Goal: Task Accomplishment & Management: Manage account settings

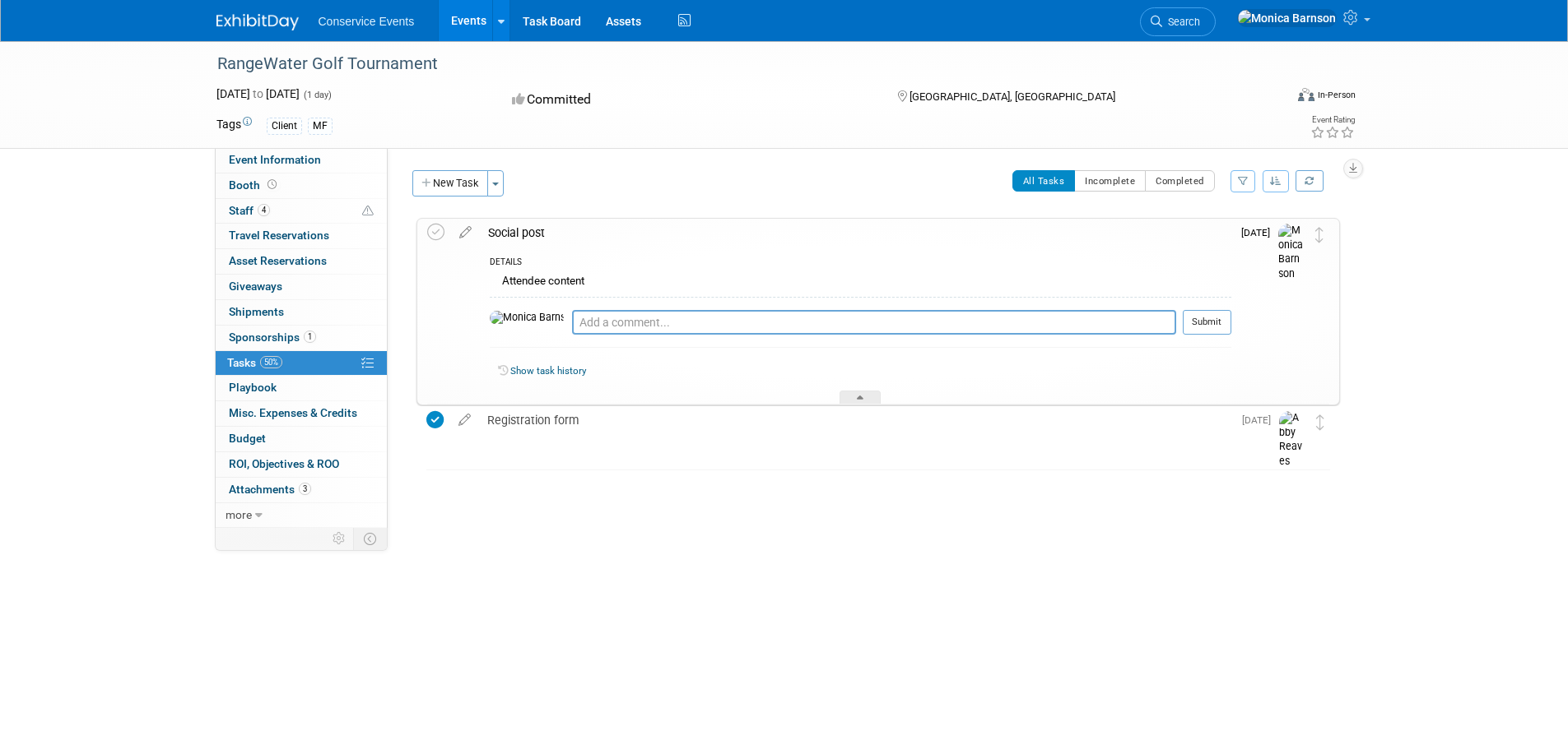
click at [315, 67] on div "RangeWater Golf Tournament" at bounding box center [735, 64] width 1048 height 30
copy div "RangeWater Golf Tournament"
click at [662, 318] on textarea at bounding box center [874, 322] width 604 height 25
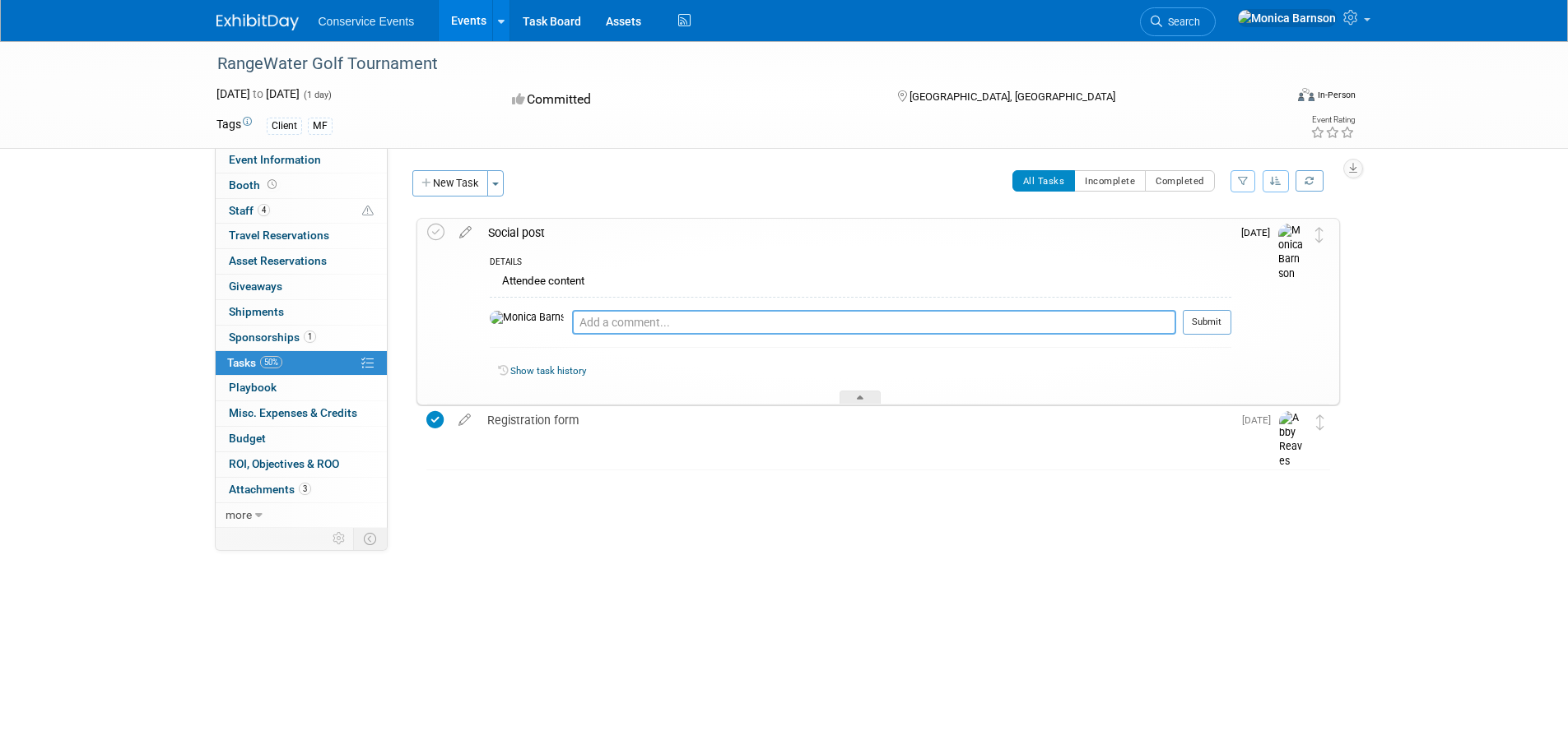
paste textarea "https://app.asana.com/1/95427078465952/project/1203127314422286/task/1211524911…"
type textarea "https://app.asana.com/1/95427078465952/project/1203127314422286/task/1211524911…"
click at [1224, 328] on button "Submit" at bounding box center [1207, 322] width 48 height 25
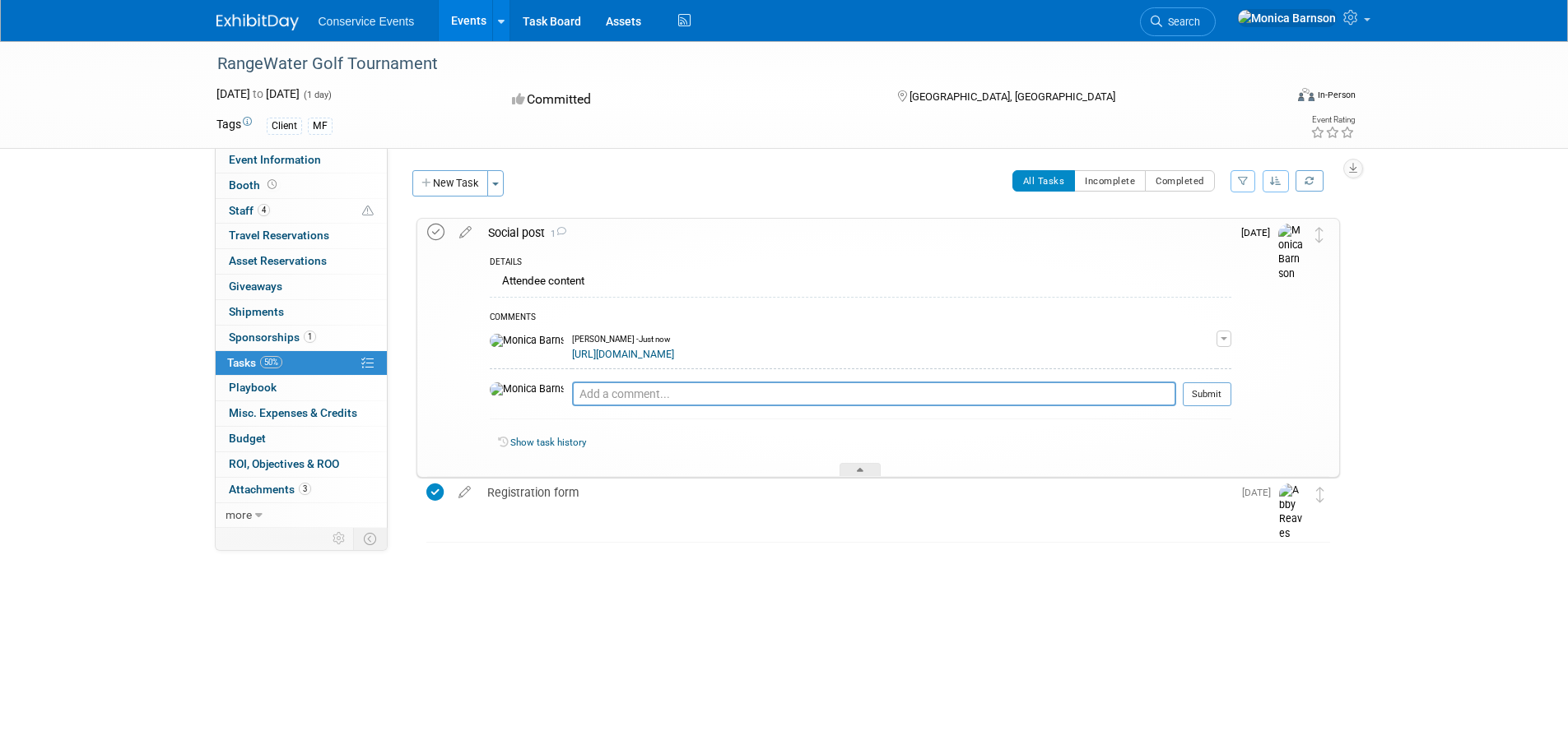
click at [436, 236] on icon at bounding box center [436, 233] width 18 height 18
click at [305, 205] on link "4 Staff 4" at bounding box center [300, 211] width 171 height 25
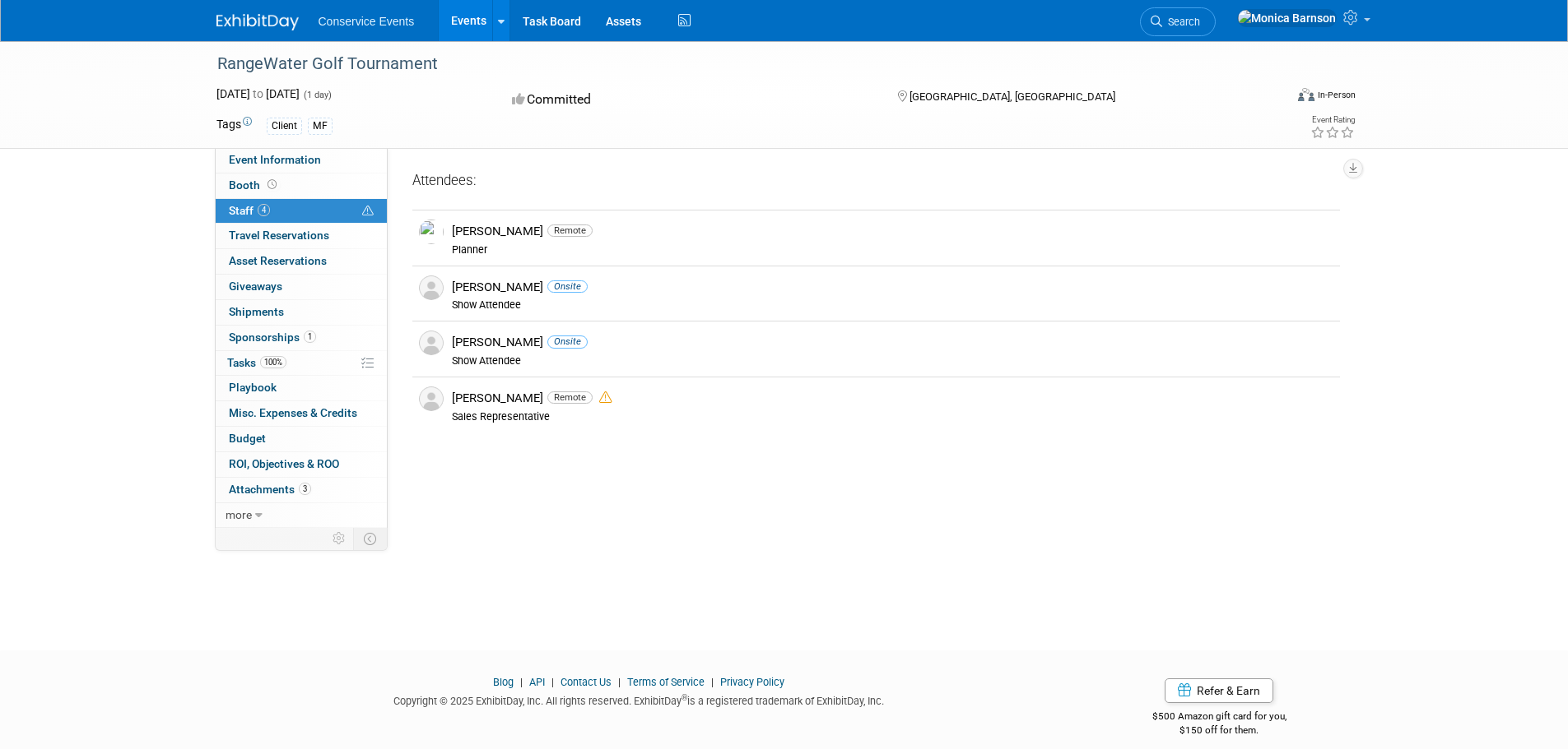
click at [600, 485] on div "Event Website: Event Venue Name: Dunwoody Country Club Event Venue Address: 160…" at bounding box center [870, 337] width 965 height 380
click at [279, 175] on link "Booth" at bounding box center [300, 186] width 171 height 25
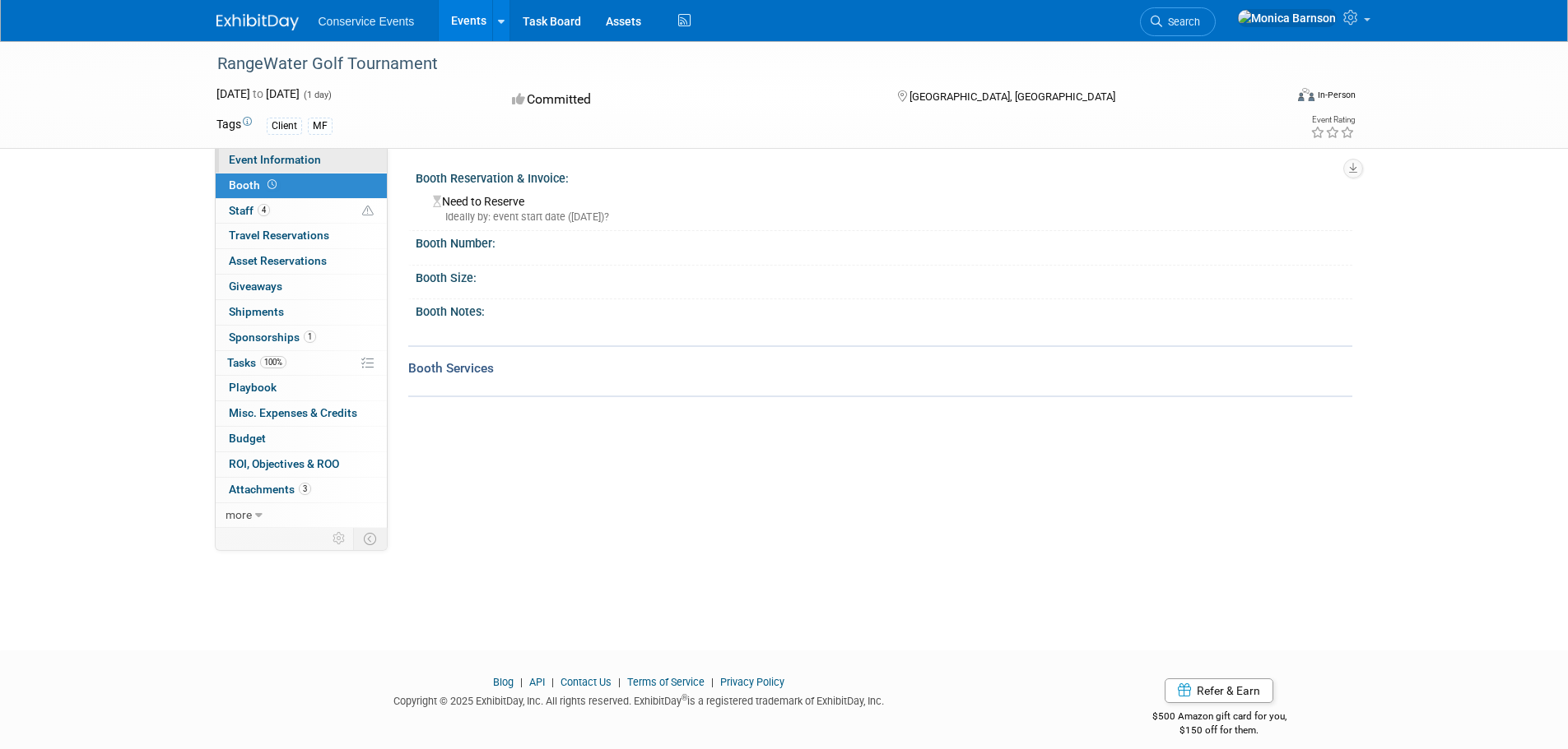
click at [279, 164] on span "Event Information" at bounding box center [274, 159] width 92 height 13
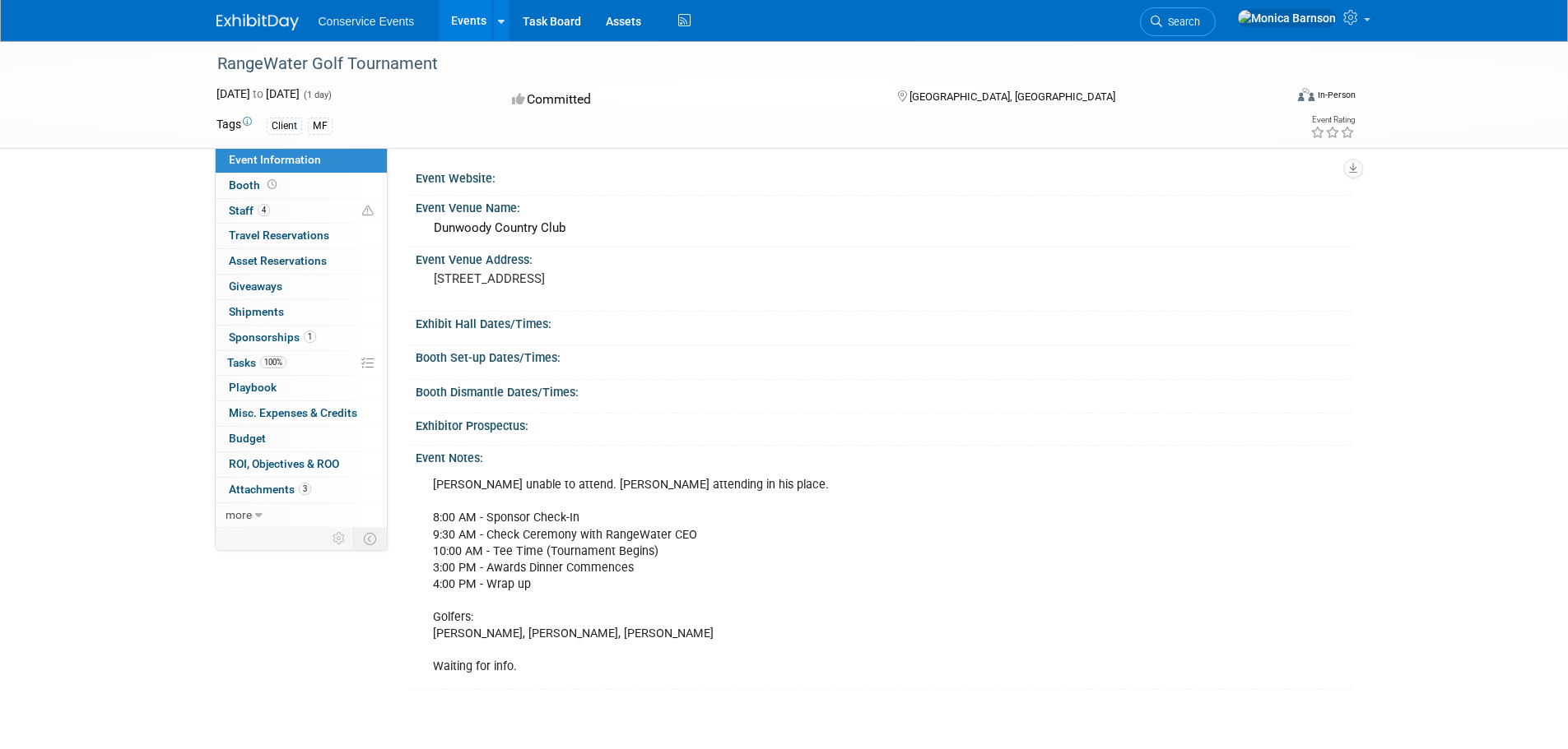
drag, startPoint x: 529, startPoint y: 296, endPoint x: 426, endPoint y: 289, distance: 103.2
click at [426, 289] on div "1600 Dunwoody Club Dr Atlanta GA" at bounding box center [610, 287] width 390 height 39
copy pre "Atlanta GA"
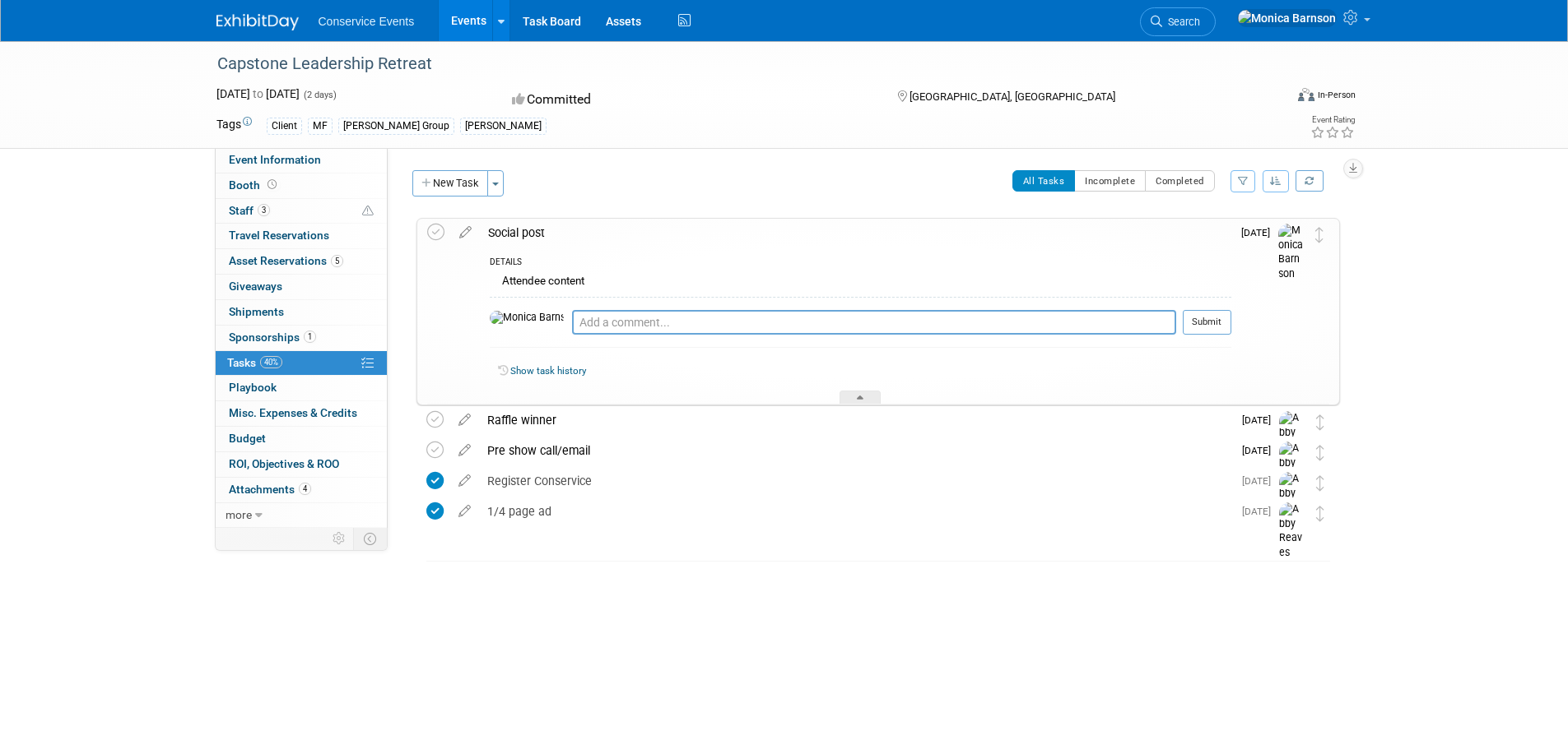
click at [371, 53] on div "Capstone Leadership Retreat" at bounding box center [735, 64] width 1048 height 30
copy div "Capstone Leadership Retreat"
click at [594, 318] on textarea at bounding box center [874, 322] width 604 height 25
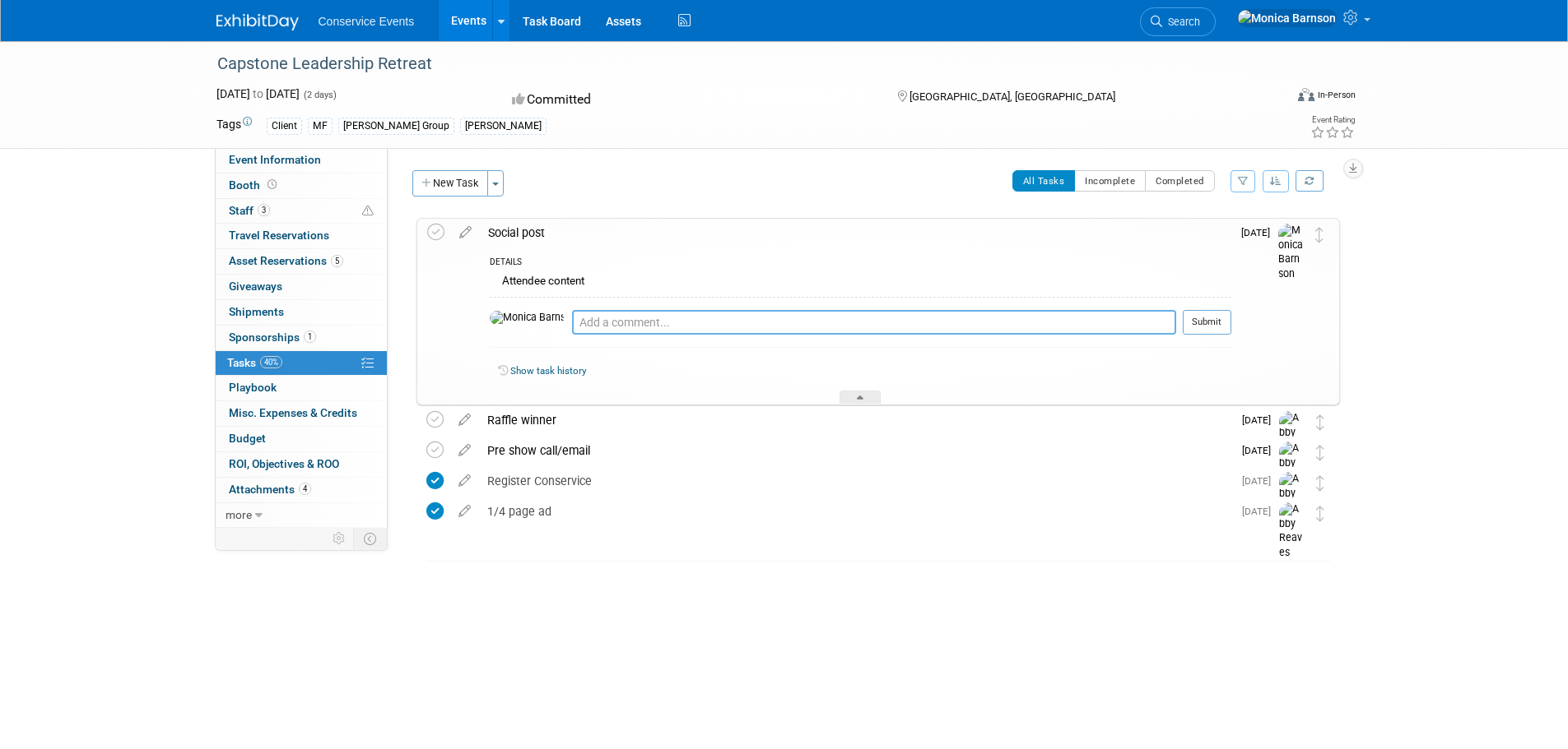
paste textarea "https://app.asana.com/1/95427078465952/project/1203127314422286/task/1211524911…"
type textarea "https://app.asana.com/1/95427078465952/project/1203127314422286/task/1211524911…"
click at [1220, 324] on button "Submit" at bounding box center [1207, 322] width 48 height 25
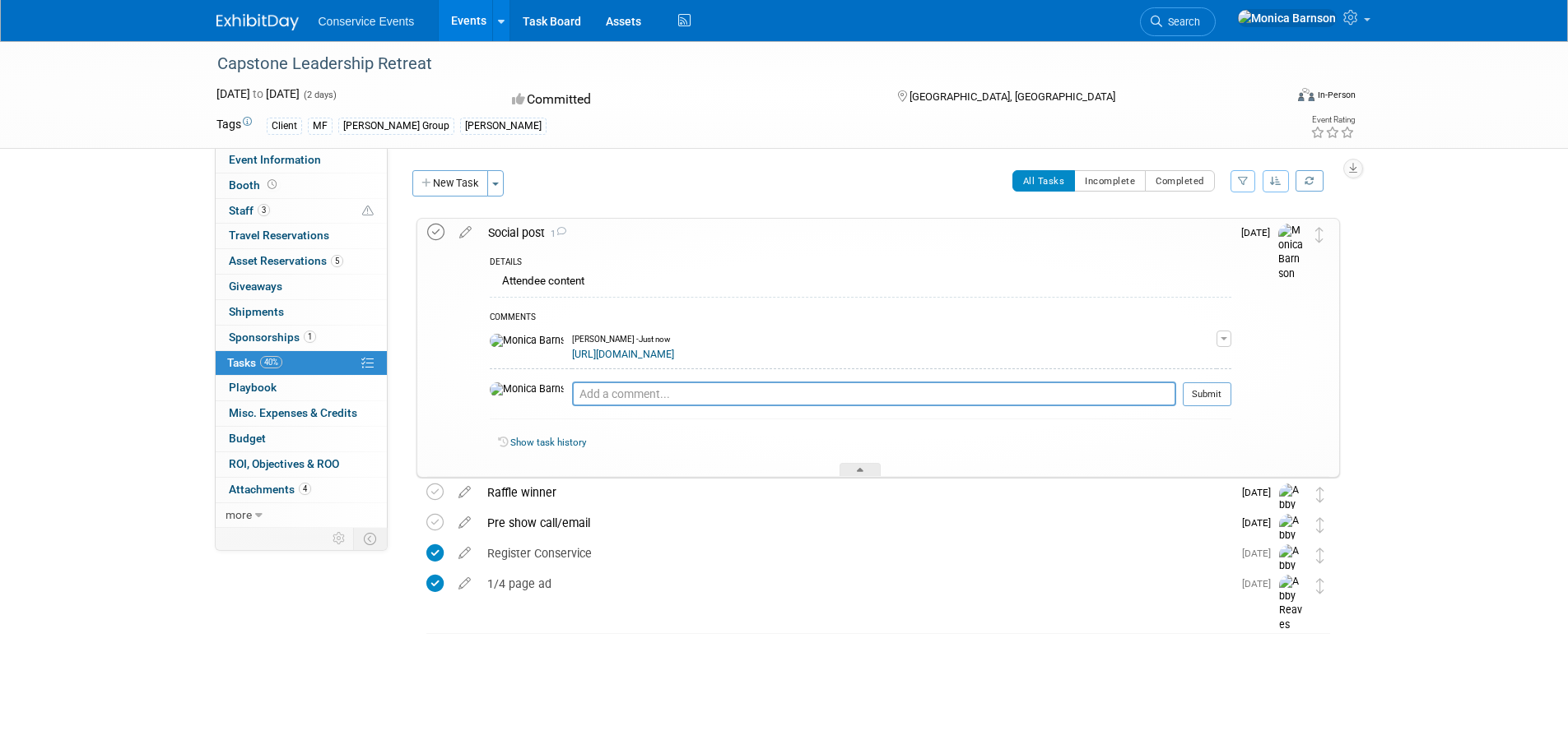
click at [438, 230] on icon at bounding box center [436, 233] width 18 height 18
click at [295, 210] on link "3 Staff 3" at bounding box center [300, 211] width 171 height 25
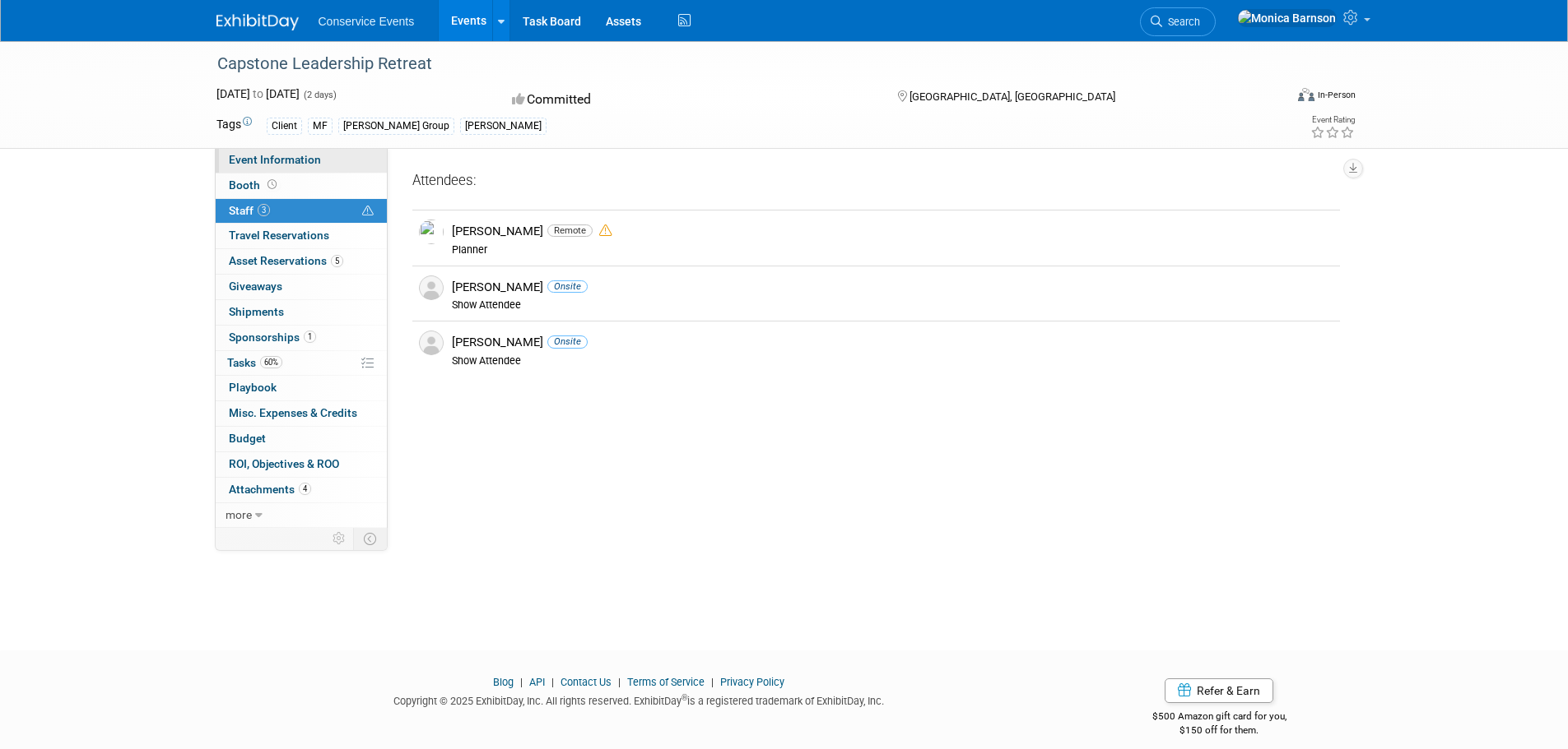
drag, startPoint x: 260, startPoint y: 160, endPoint x: 368, endPoint y: 160, distance: 108.0
click at [260, 160] on span "Event Information" at bounding box center [274, 159] width 92 height 13
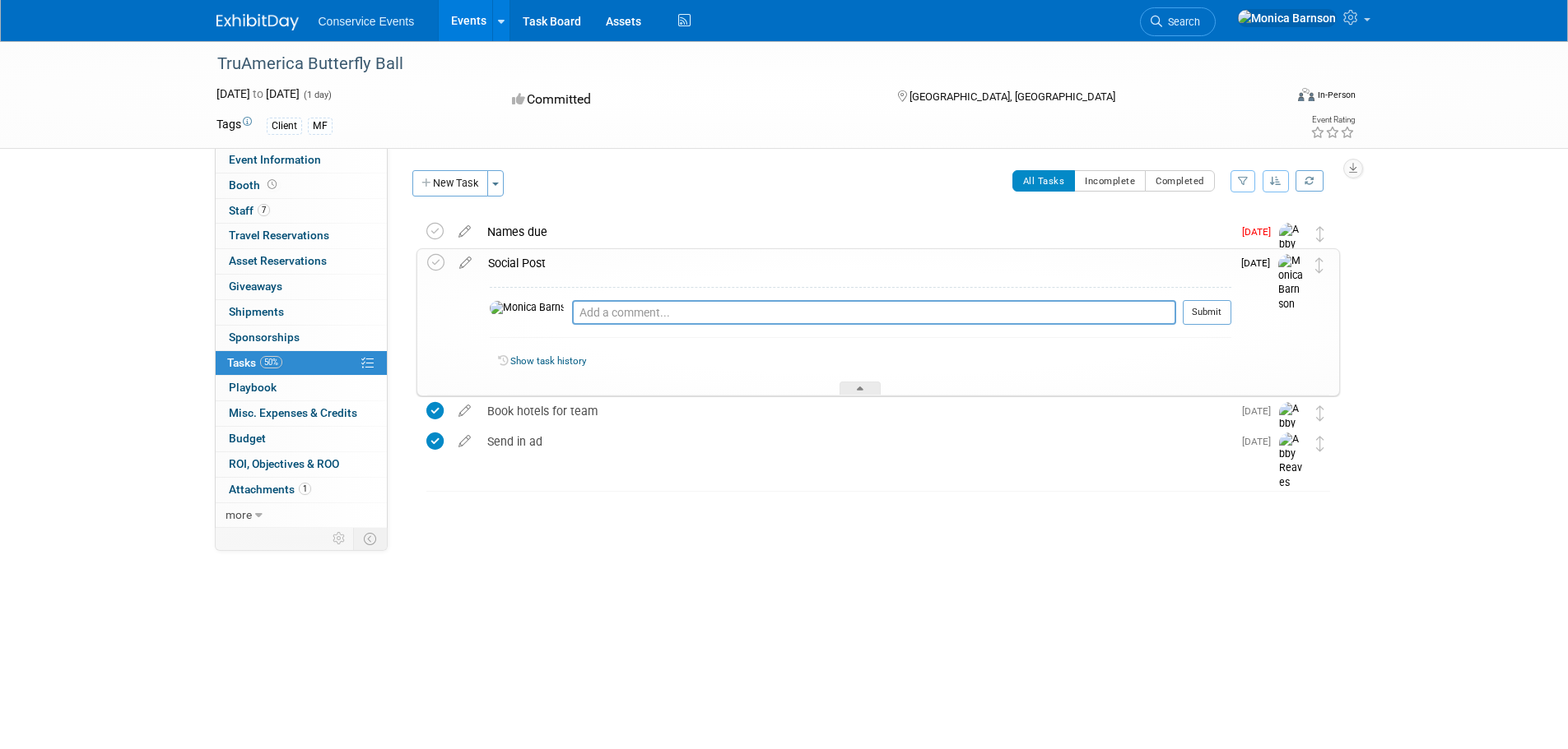
click at [299, 57] on div "TruAmerica Butterfly Ball" at bounding box center [735, 64] width 1048 height 30
copy div "TruAmerica Butterfly Ball"
click at [607, 318] on textarea at bounding box center [874, 312] width 604 height 25
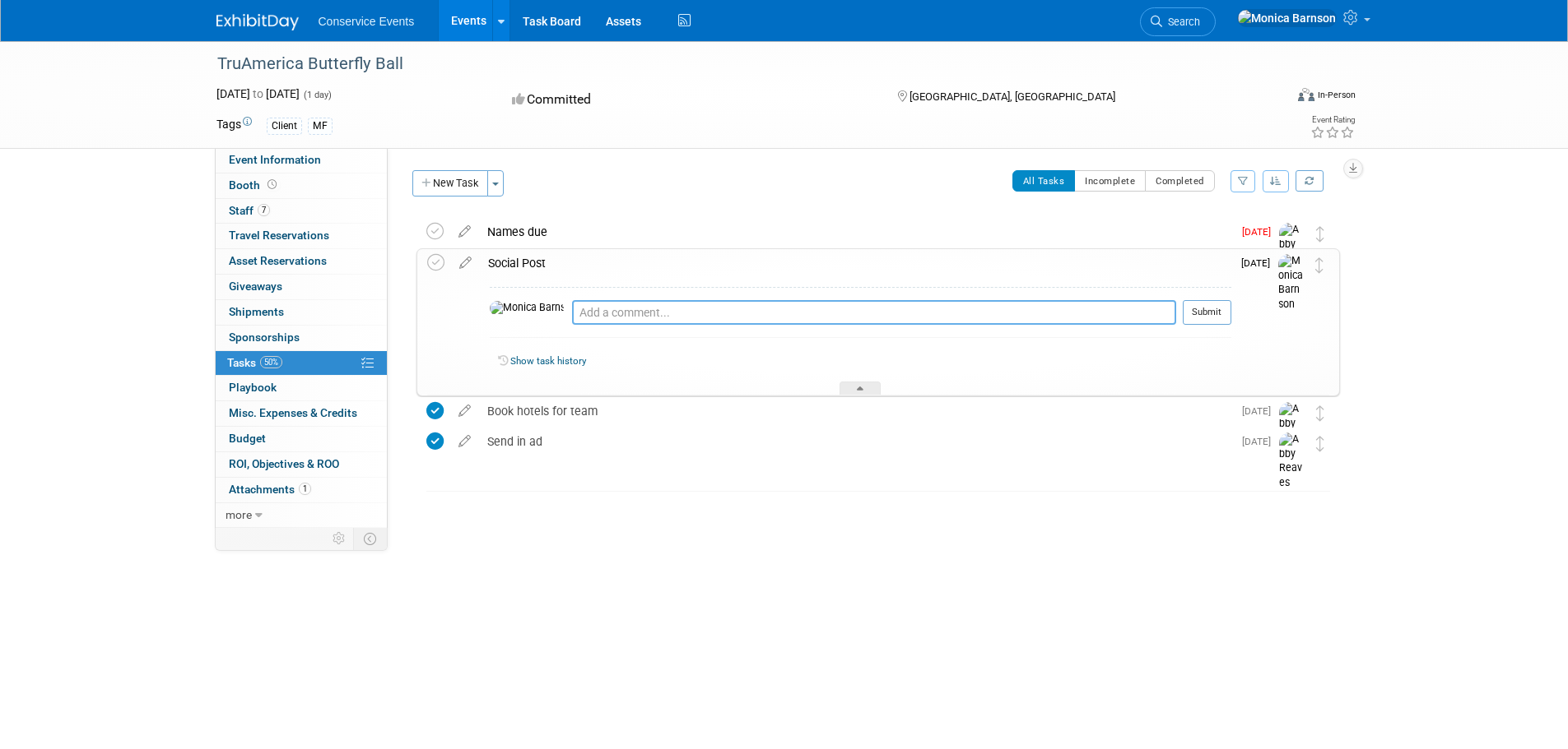
paste textarea "https://app.asana.com/1/95427078465952/project/1203127314422286/task/1211524911…"
type textarea "https://app.asana.com/1/95427078465952/project/1203127314422286/task/1211524911…"
click at [1219, 310] on button "Submit" at bounding box center [1207, 312] width 48 height 25
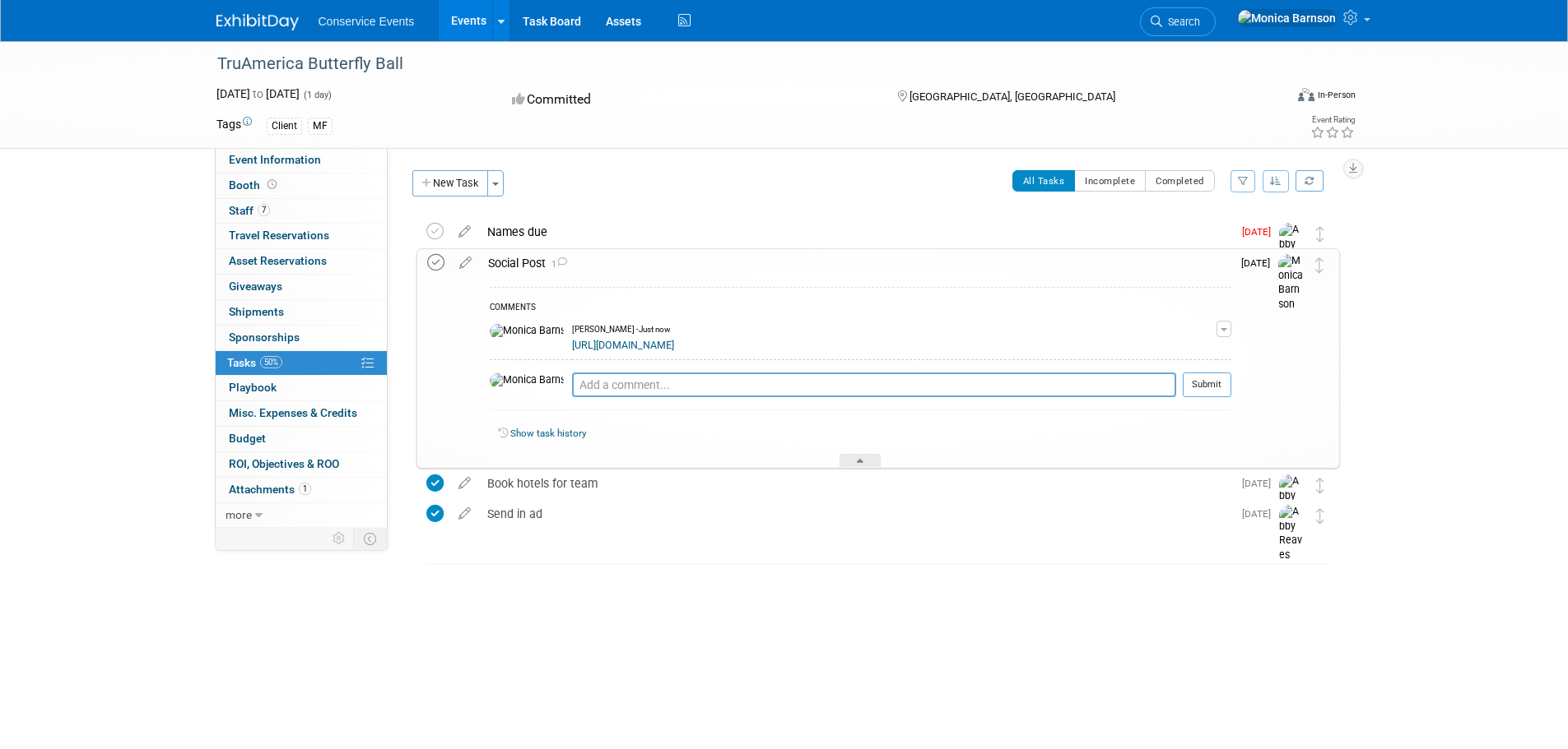
click at [434, 260] on icon at bounding box center [436, 263] width 18 height 18
click at [245, 214] on span "Staff 7" at bounding box center [250, 210] width 41 height 13
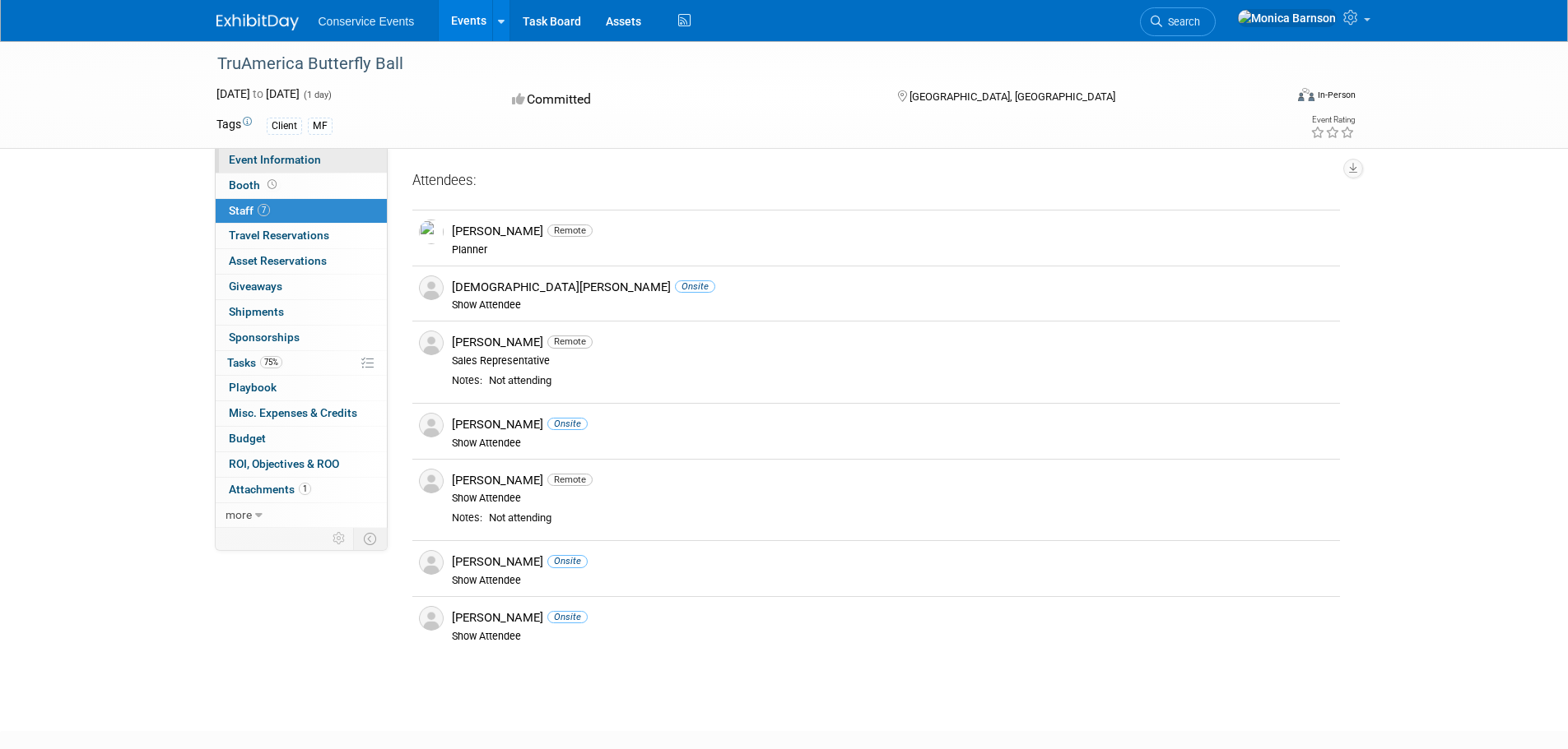
click at [305, 156] on span "Event Information" at bounding box center [274, 159] width 92 height 13
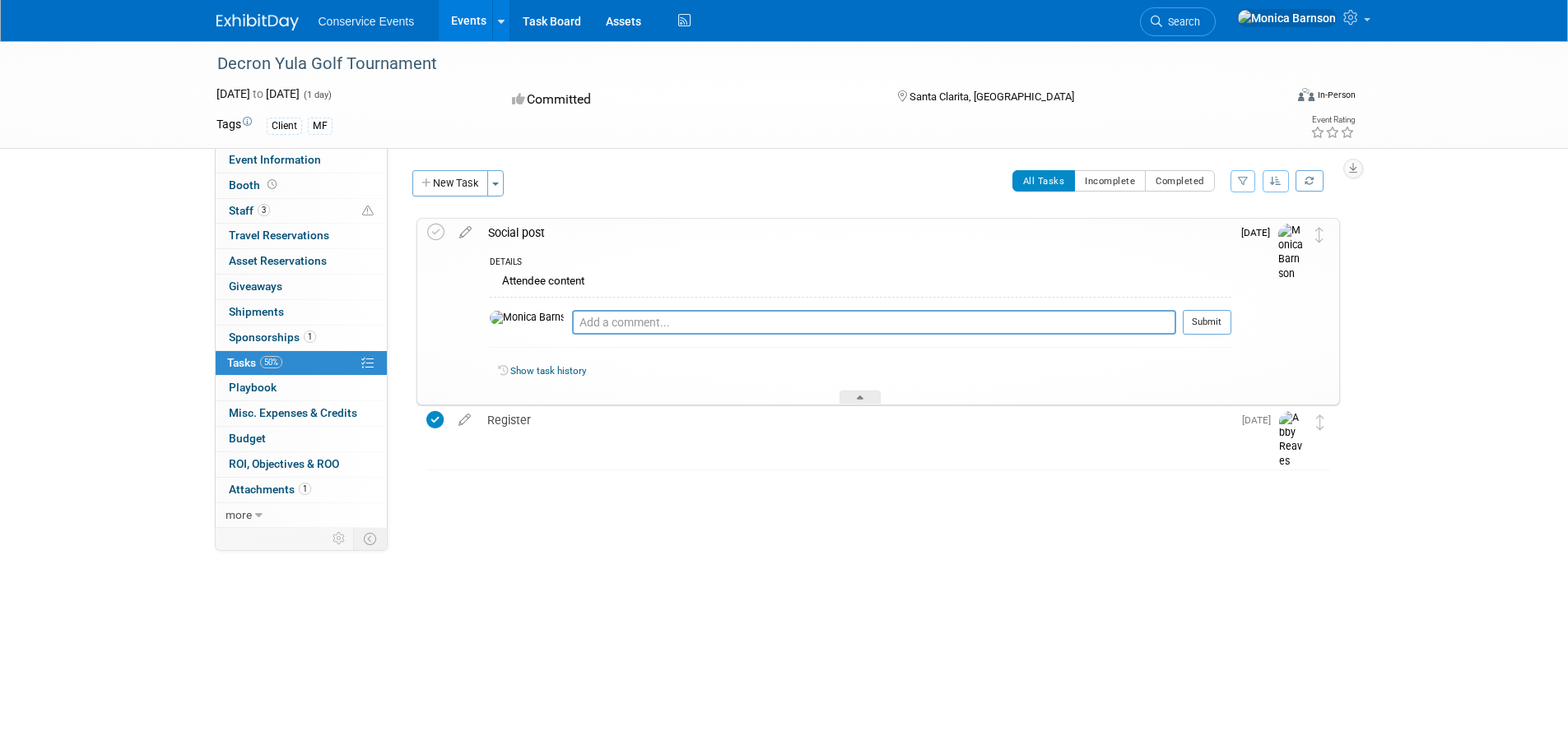
click at [270, 70] on div "Decron Yula Golf Tournament" at bounding box center [735, 64] width 1048 height 30
copy div "Decron Yula Golf Tournament"
click at [627, 314] on textarea at bounding box center [874, 322] width 604 height 25
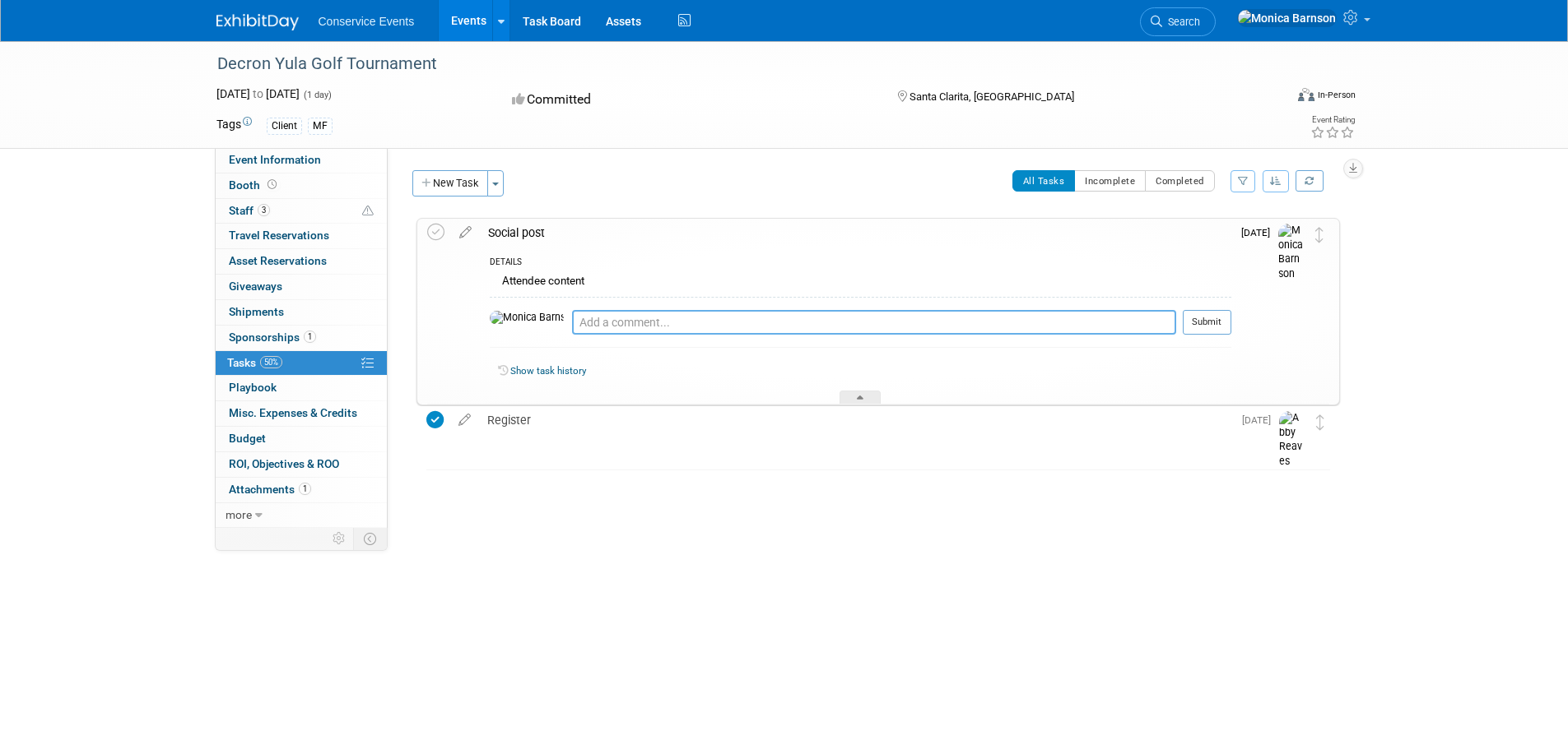
paste textarea "https://app.asana.com/1/95427078465952/project/1203127314422286/task/1211524911…"
type textarea "https://app.asana.com/1/95427078465952/project/1203127314422286/task/1211524911…"
click at [1215, 325] on button "Submit" at bounding box center [1207, 322] width 48 height 25
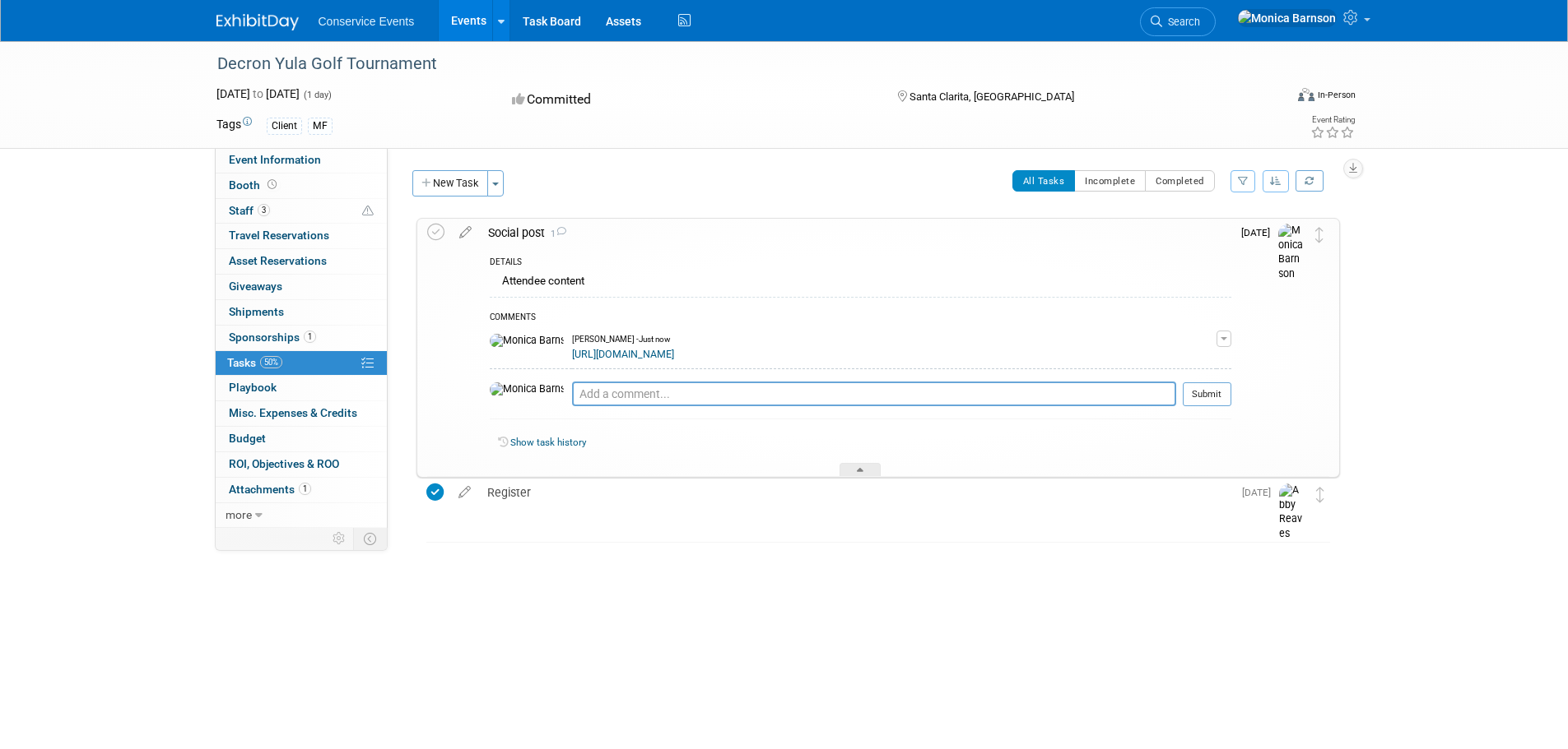
click at [438, 220] on td at bounding box center [439, 348] width 24 height 259
click at [436, 230] on icon at bounding box center [436, 233] width 18 height 18
click at [318, 205] on link "3 Staff 3" at bounding box center [300, 211] width 171 height 25
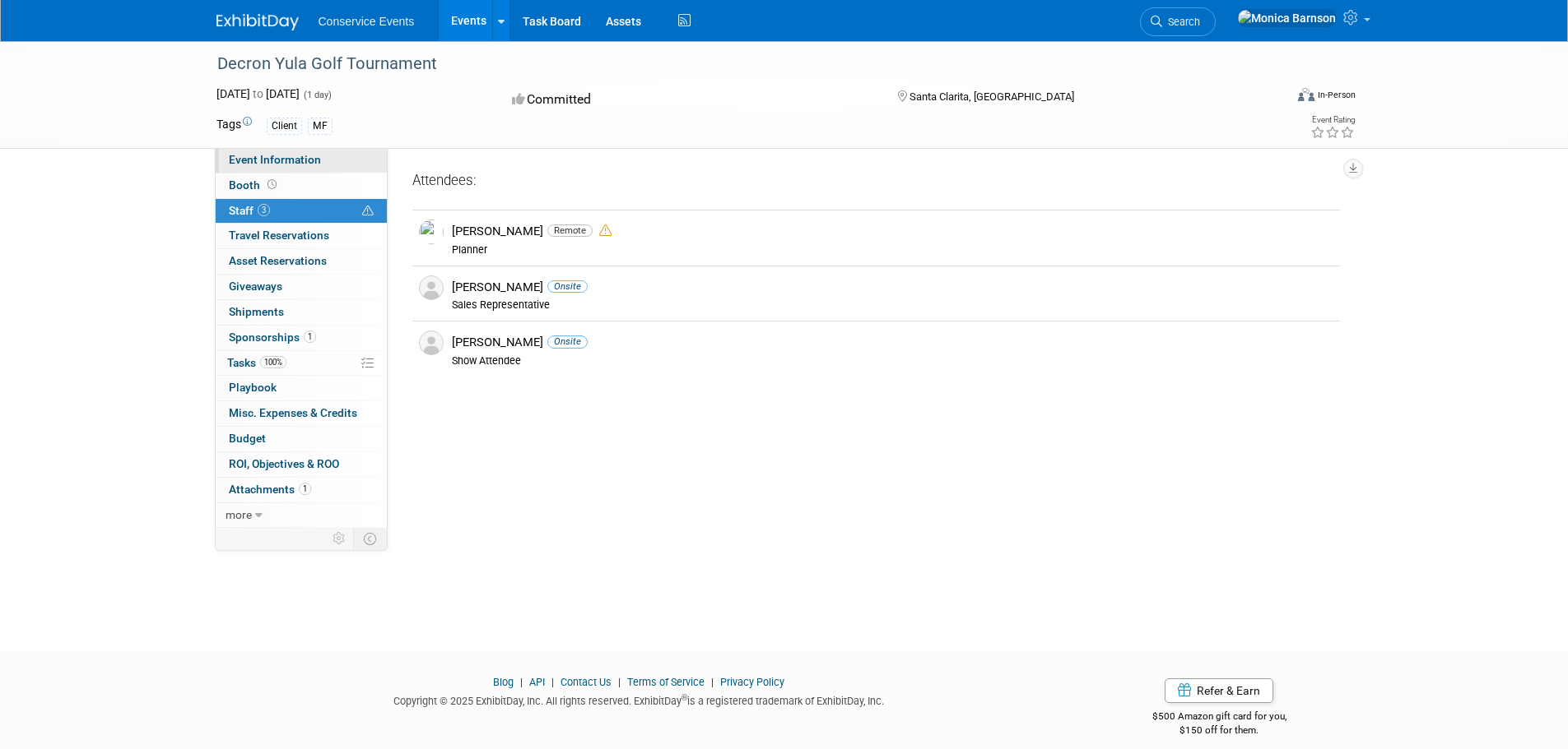
click at [262, 165] on span "Event Information" at bounding box center [274, 159] width 92 height 13
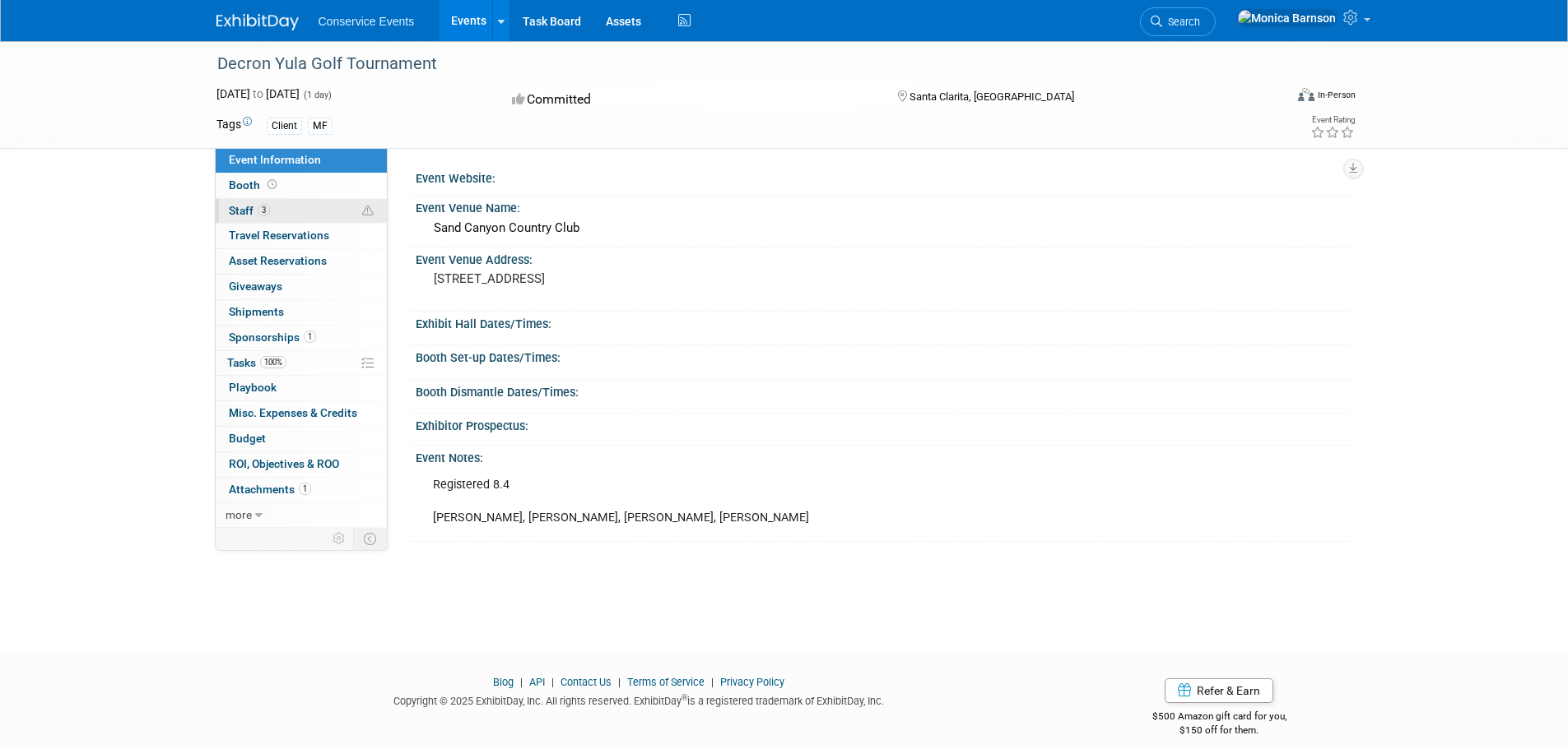
click at [303, 208] on link "3 Staff 3" at bounding box center [300, 211] width 171 height 25
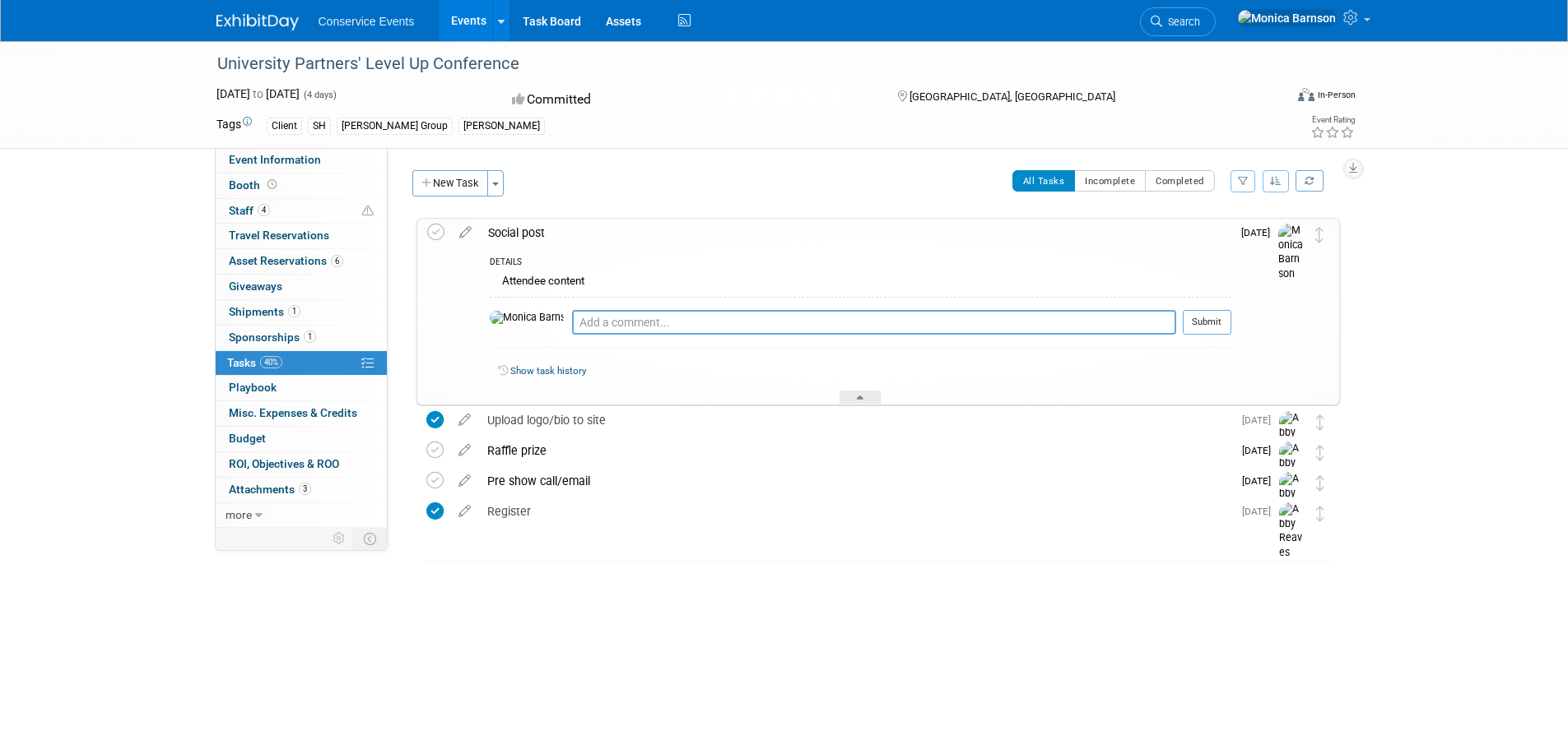
click at [349, 58] on div "University Partners' Level Up Conference" at bounding box center [735, 64] width 1048 height 30
copy div "University Partners' Level Up Conference"
click at [667, 315] on textarea at bounding box center [874, 322] width 604 height 25
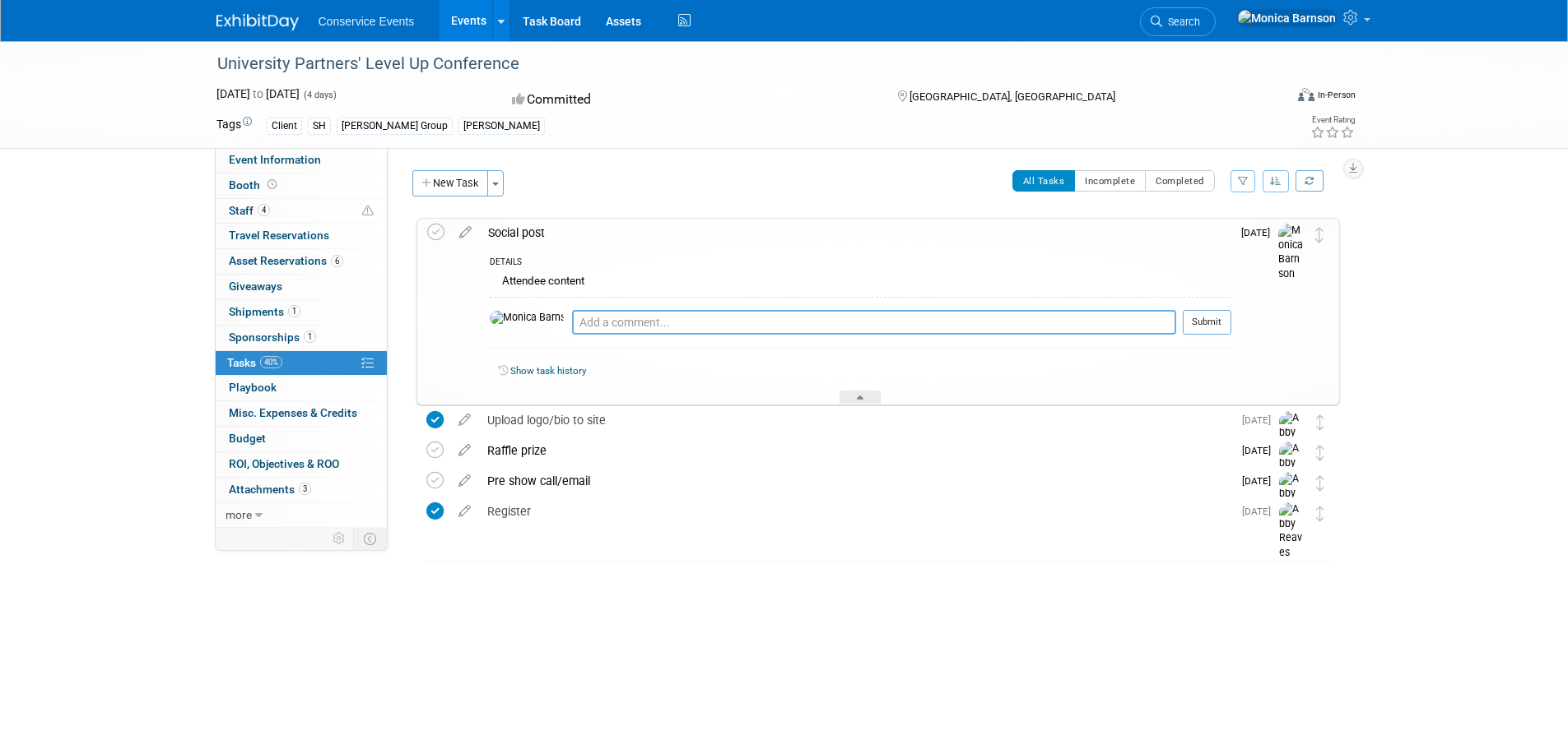
paste textarea "[URL][DOMAIN_NAME]"
type textarea "[URL][DOMAIN_NAME]"
click at [1229, 318] on button "Submit" at bounding box center [1207, 322] width 48 height 25
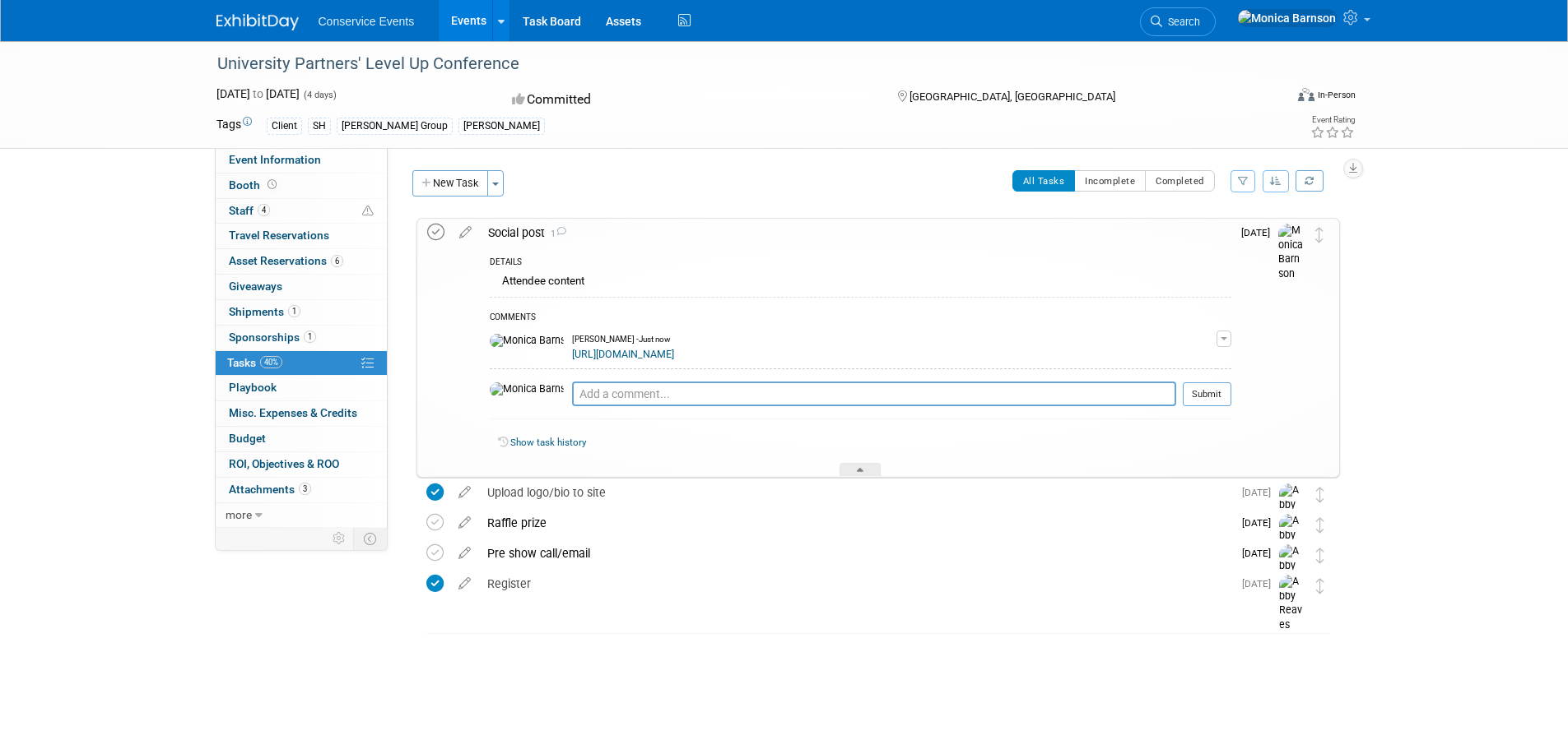
click at [437, 225] on icon at bounding box center [436, 233] width 18 height 18
click at [277, 209] on link "4 Staff 4" at bounding box center [300, 211] width 171 height 25
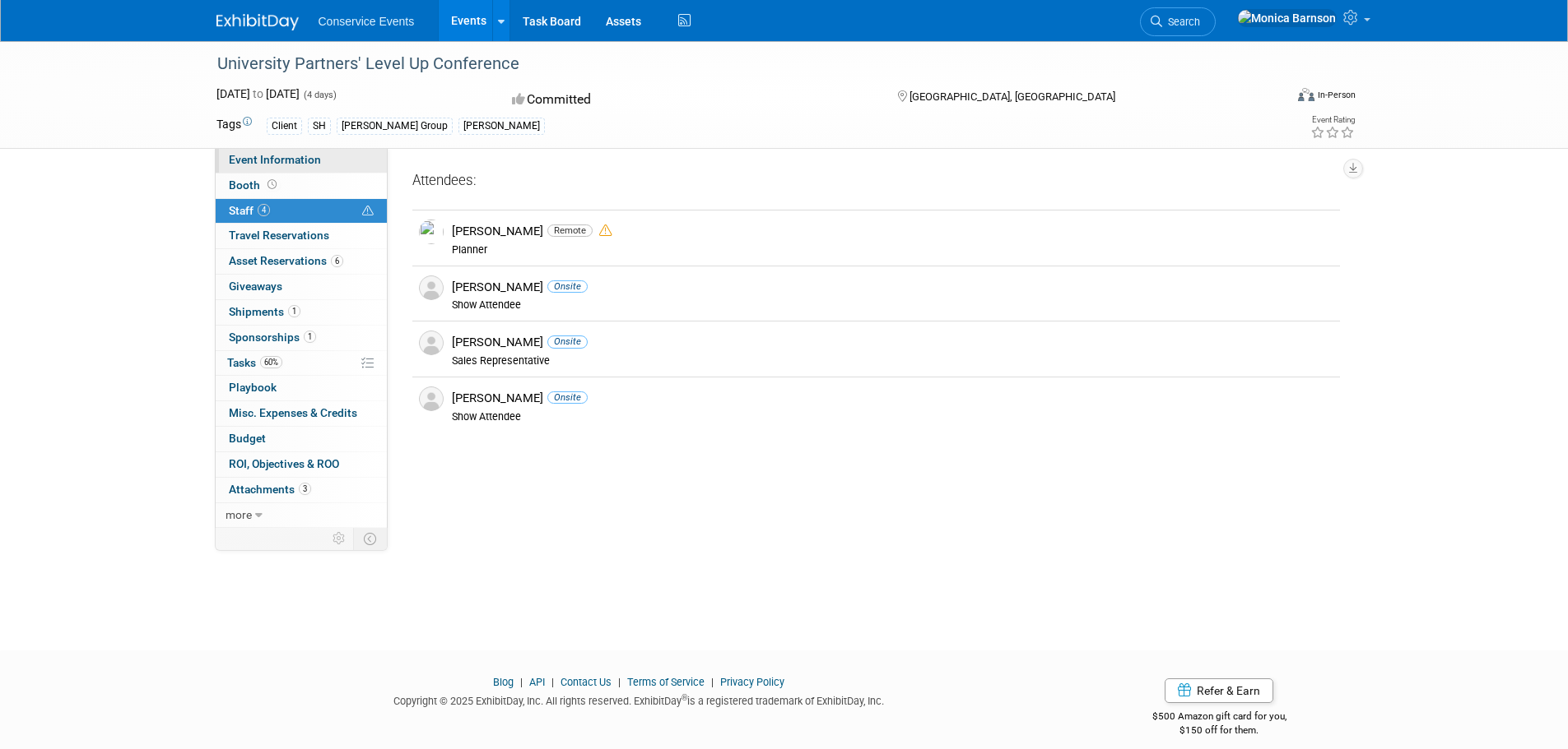
click at [269, 161] on span "Event Information" at bounding box center [274, 159] width 92 height 13
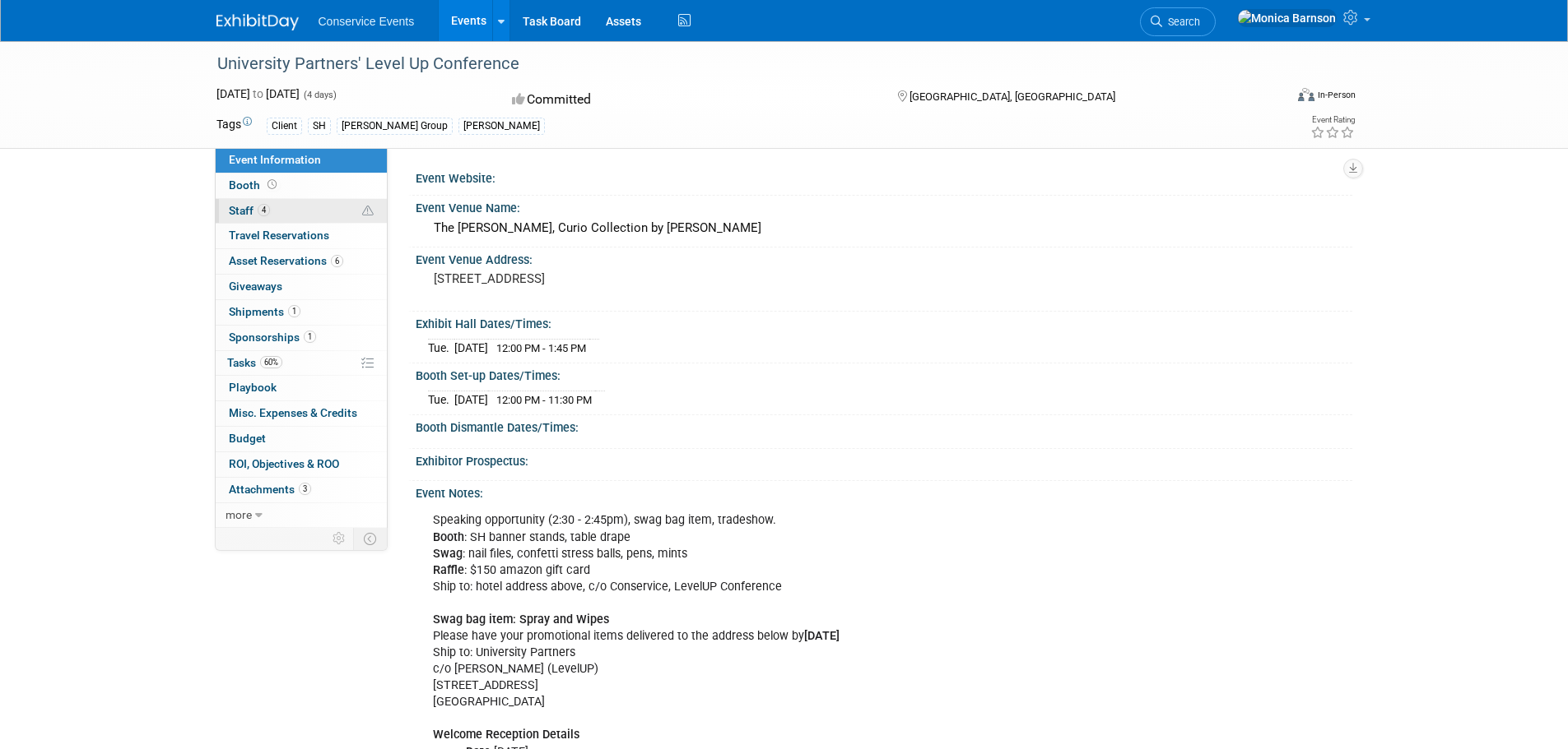
click at [286, 215] on link "4 Staff 4" at bounding box center [300, 211] width 171 height 25
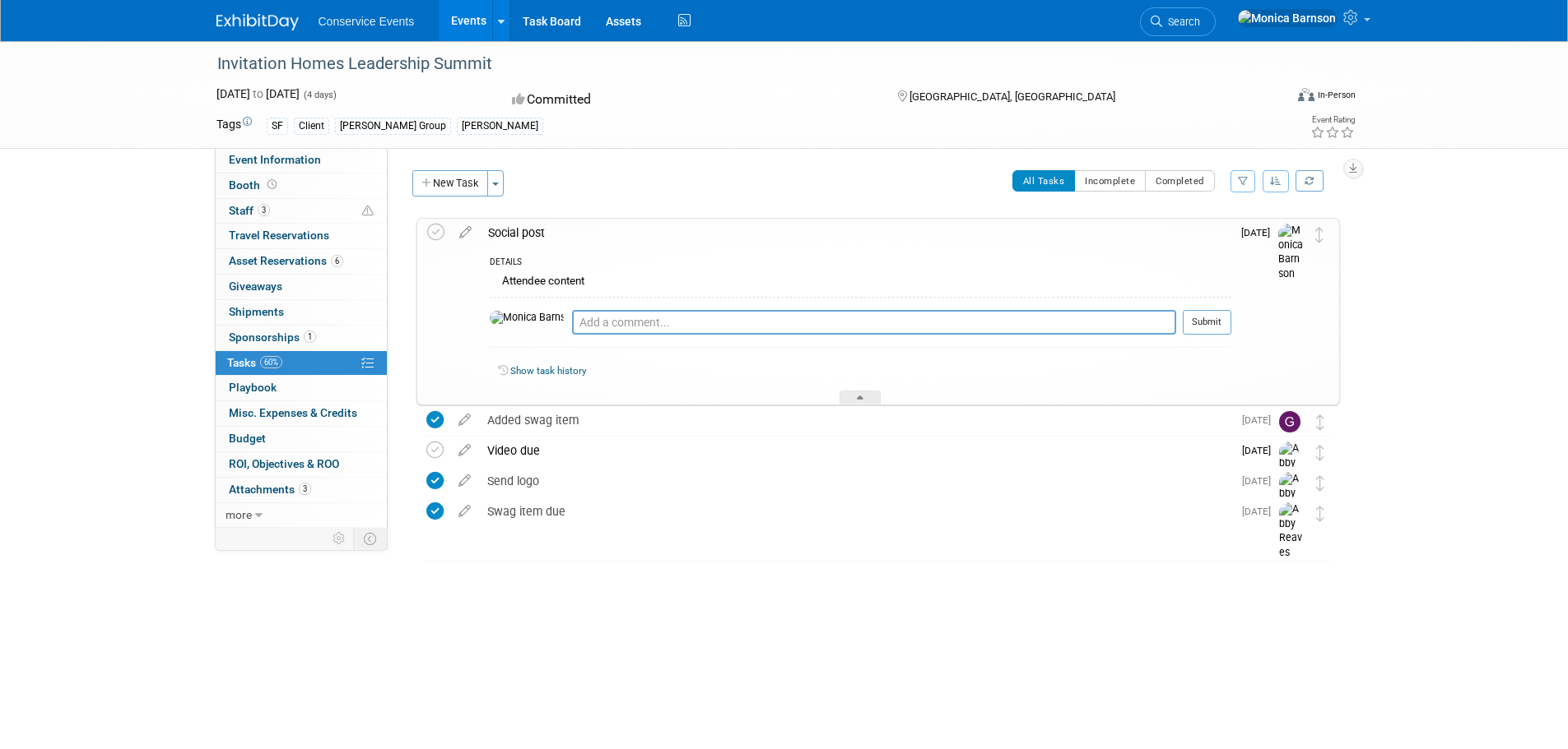
click at [333, 62] on div "Invitation Homes Leadership Summit" at bounding box center [735, 64] width 1048 height 30
copy div "Invitation Homes Leadership Summit"
click at [772, 317] on textarea at bounding box center [874, 322] width 604 height 25
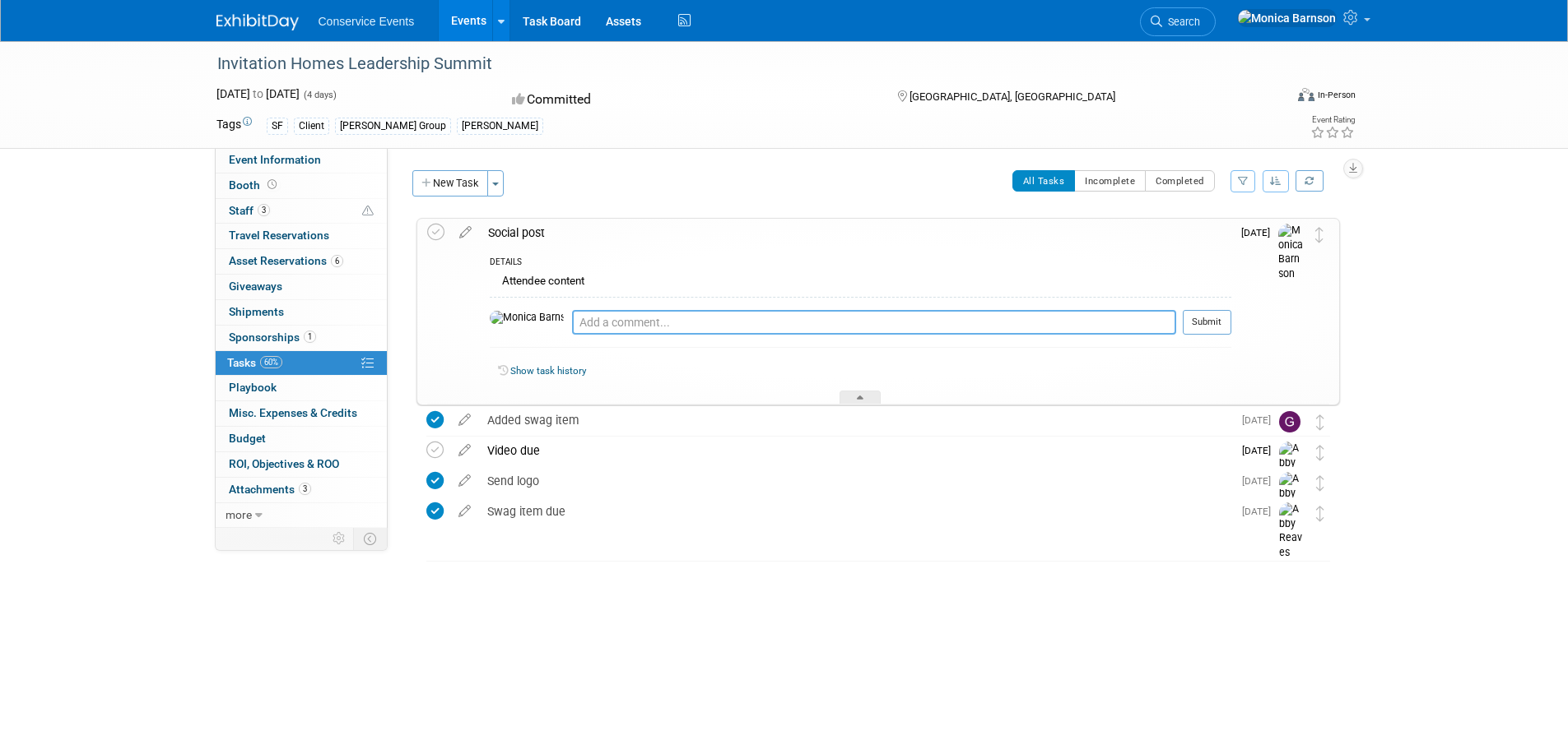
paste textarea "[URL][DOMAIN_NAME]"
type textarea "[URL][DOMAIN_NAME]"
drag, startPoint x: 1214, startPoint y: 322, endPoint x: 1168, endPoint y: 323, distance: 46.0
click at [1213, 321] on button "Submit" at bounding box center [1207, 322] width 48 height 25
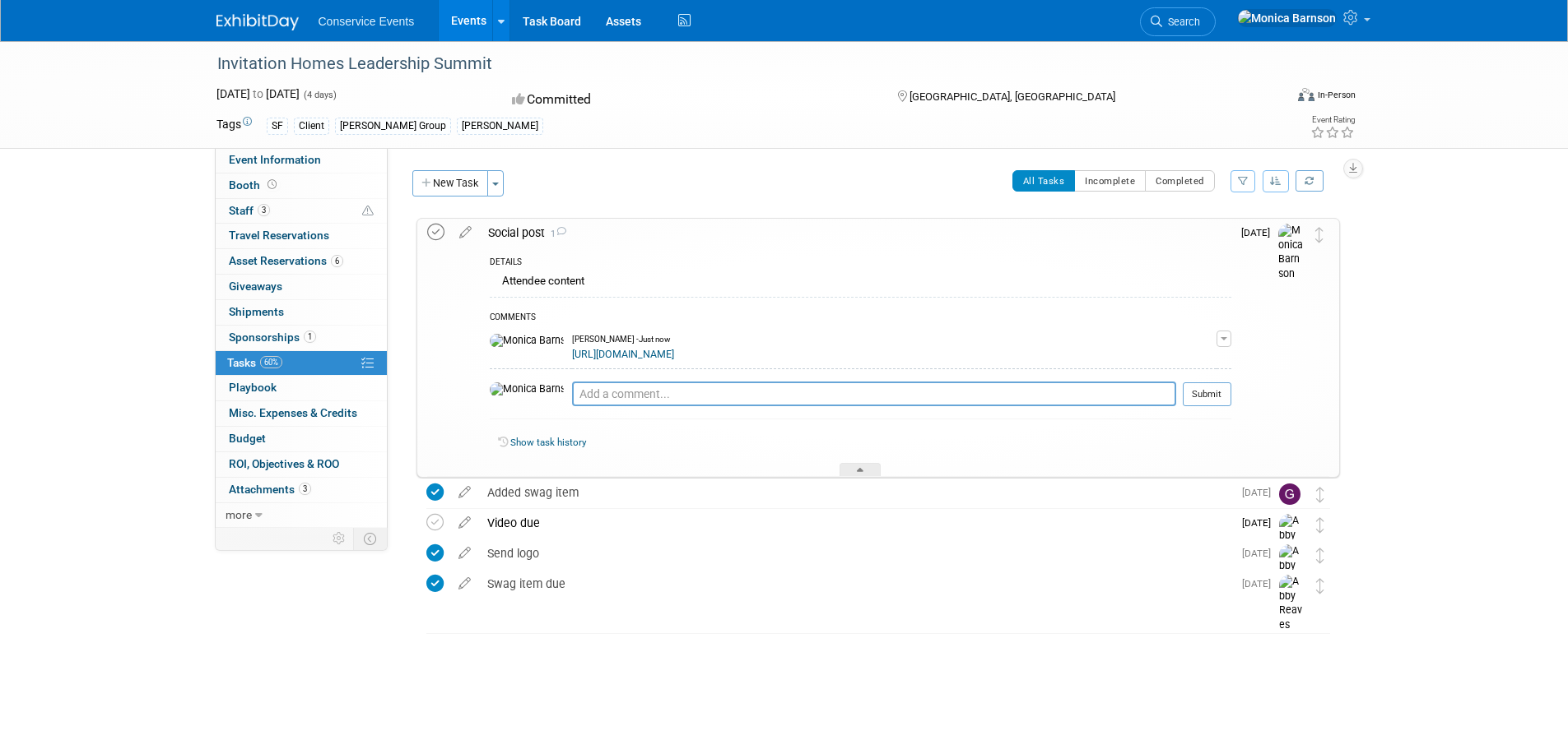
click at [436, 234] on icon at bounding box center [436, 233] width 18 height 18
click at [299, 218] on link "3 Staff 3" at bounding box center [300, 211] width 171 height 25
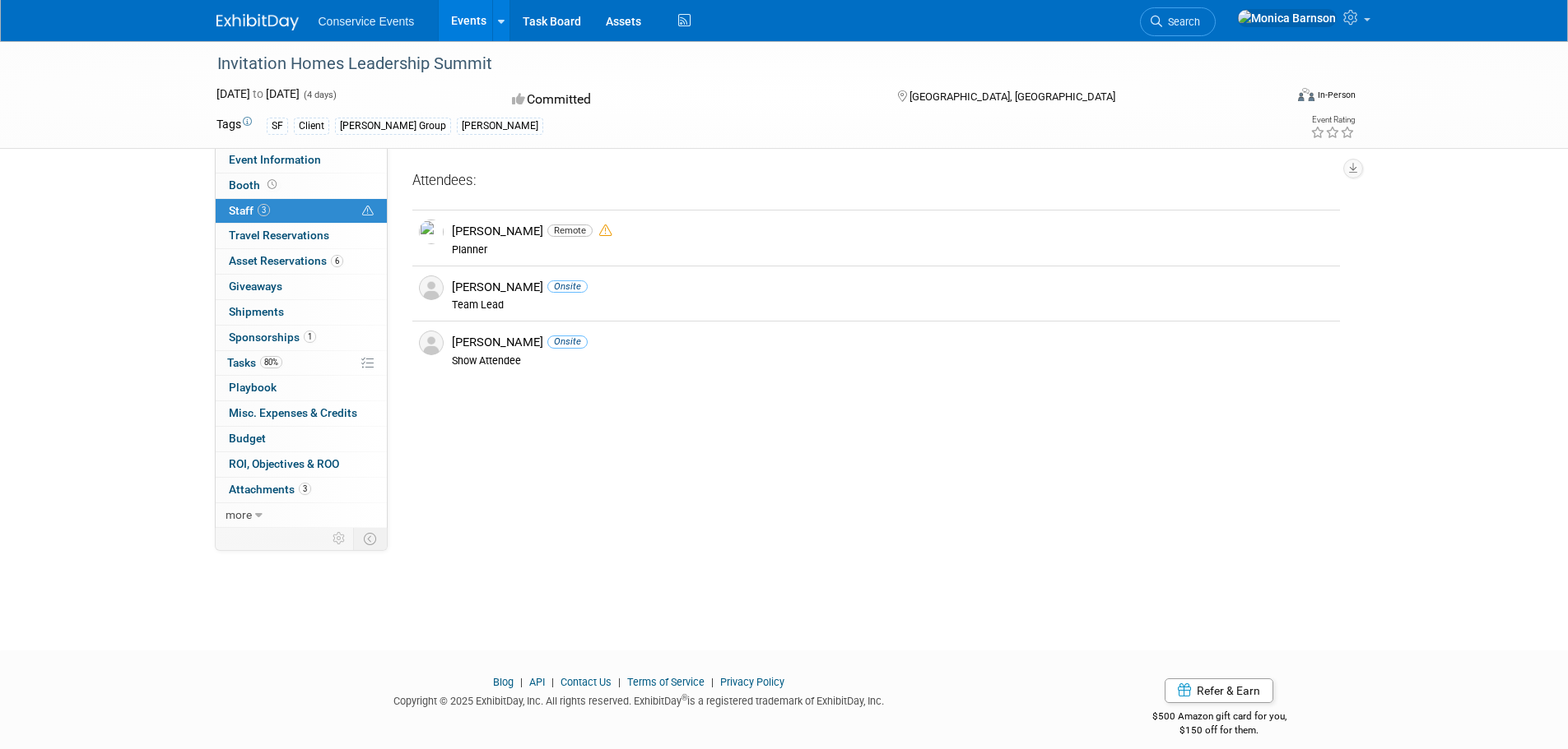
click at [868, 424] on div "Event Website: Event Venue Name: [GEOGRAPHIC_DATA] [GEOGRAPHIC_DATA] Event Venu…" at bounding box center [870, 337] width 965 height 380
click at [280, 159] on span "Event Information" at bounding box center [274, 159] width 92 height 13
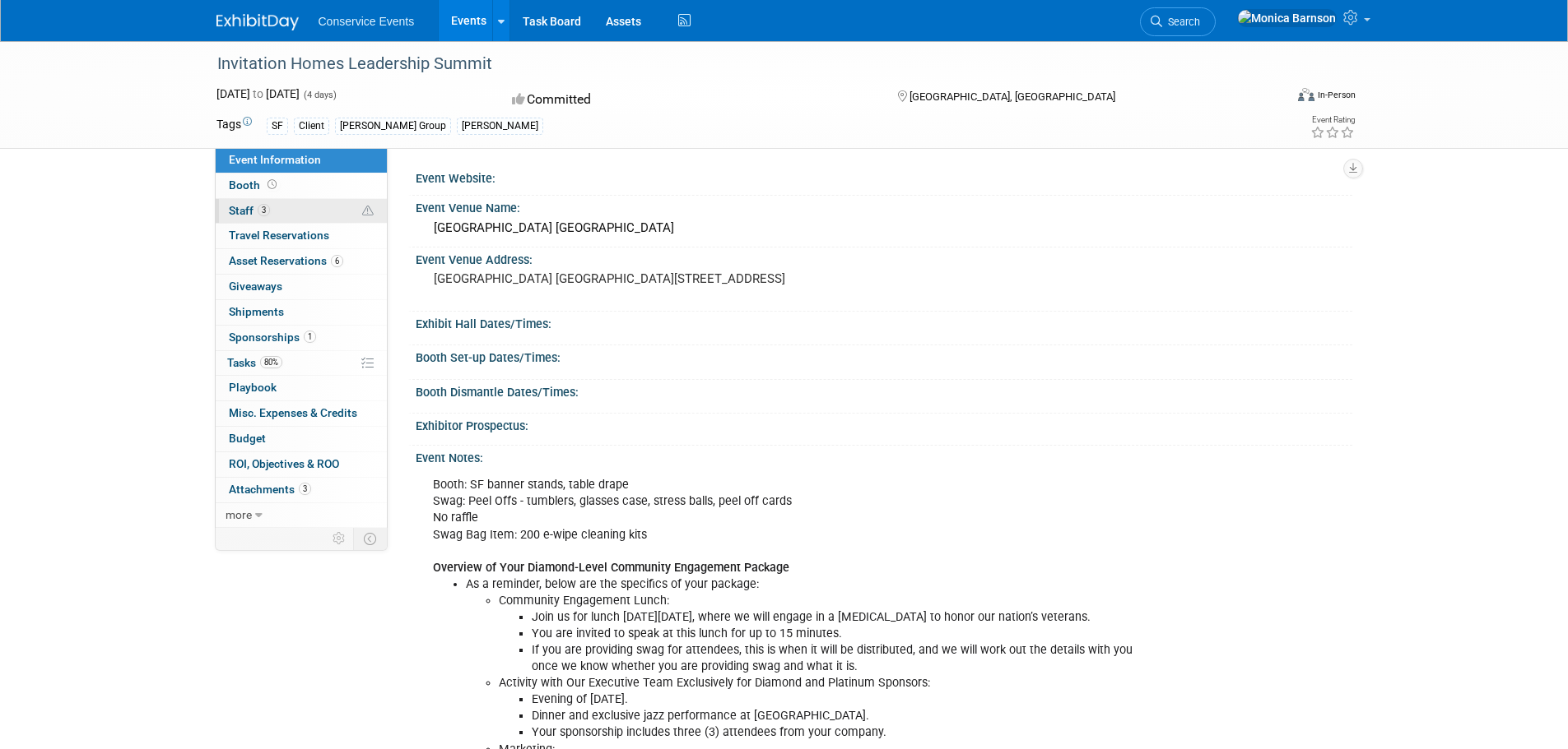
click at [308, 202] on link "3 Staff 3" at bounding box center [300, 211] width 171 height 25
